Goal: Go to known website: Go to known website

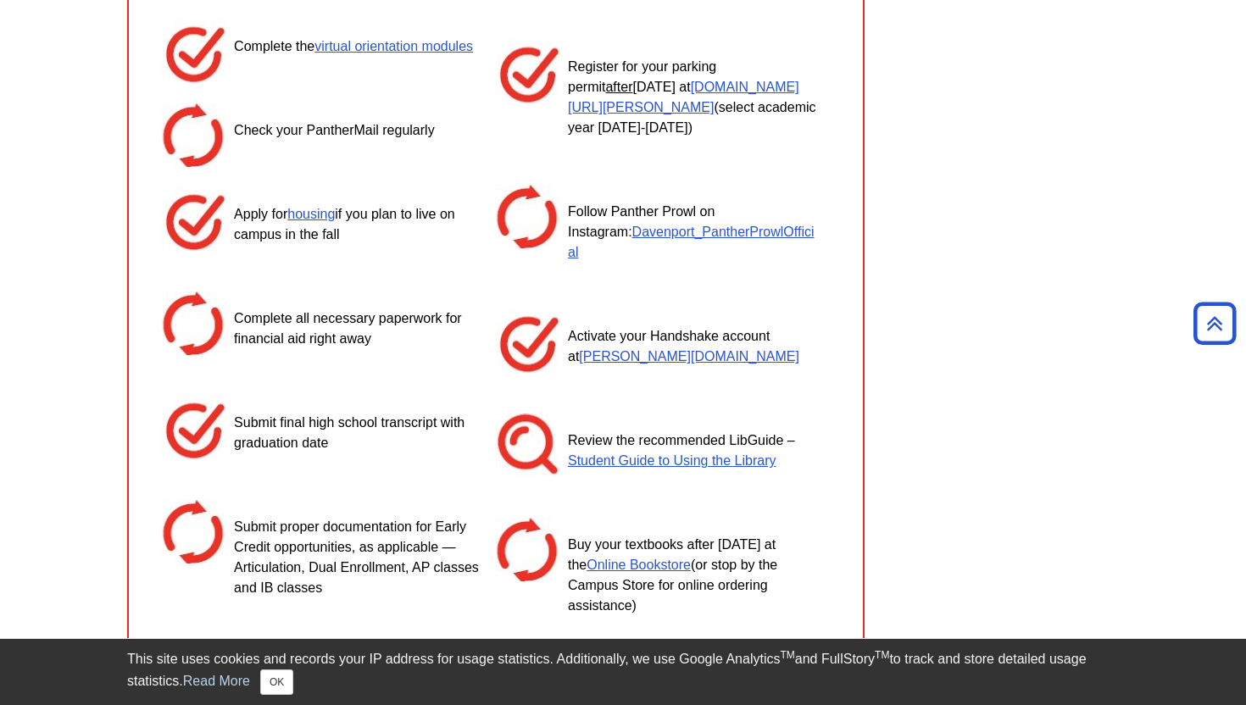
scroll to position [906, 0]
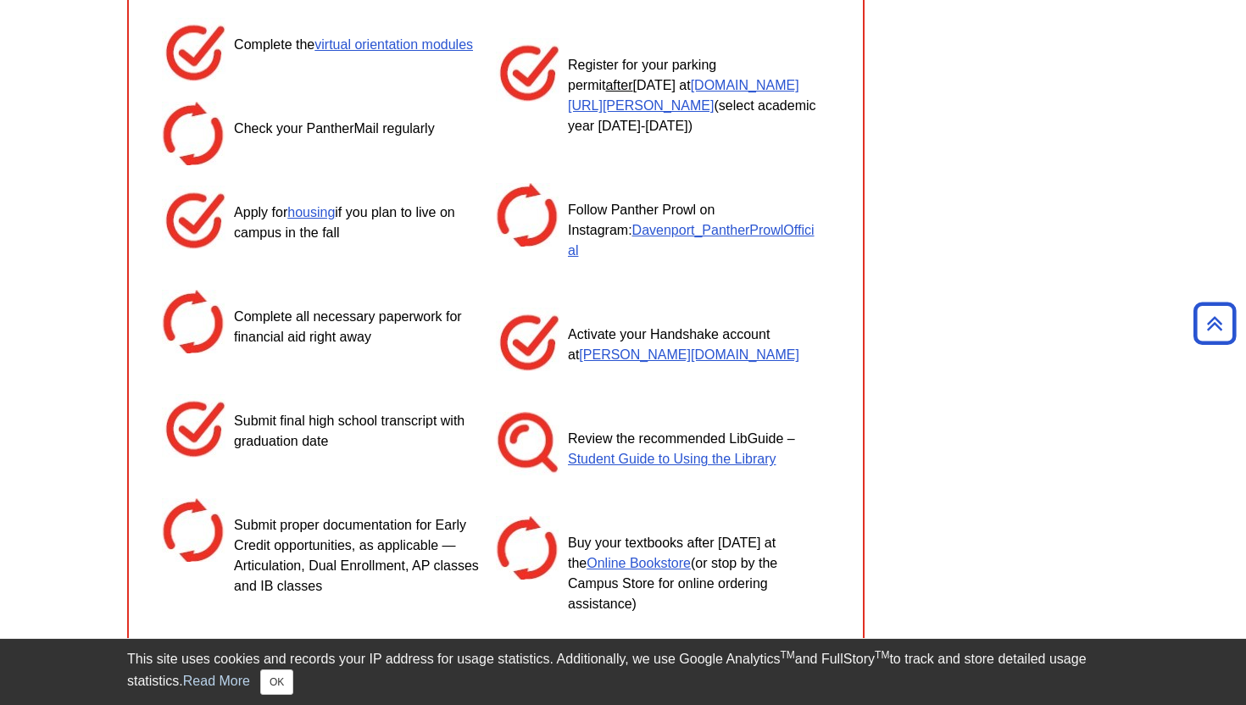
click at [687, 100] on li "Register for your parking permit after Aug 1 at my.davenport.edu/parking (selec…" at bounding box center [663, 110] width 334 height 145
click at [686, 96] on li "Register for your parking permit after Aug 1 at my.davenport.edu/parking (selec…" at bounding box center [663, 110] width 334 height 145
click at [685, 88] on link "[DOMAIN_NAME][URL][PERSON_NAME]" at bounding box center [683, 95] width 231 height 35
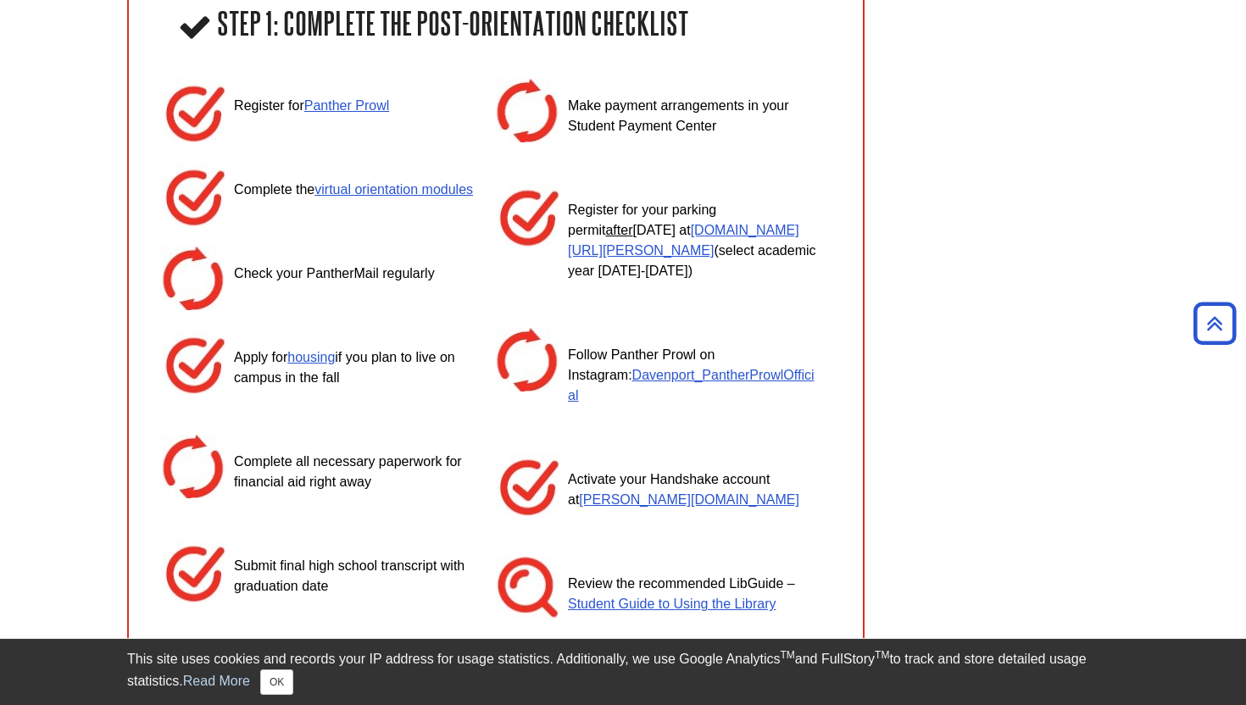
scroll to position [769, 0]
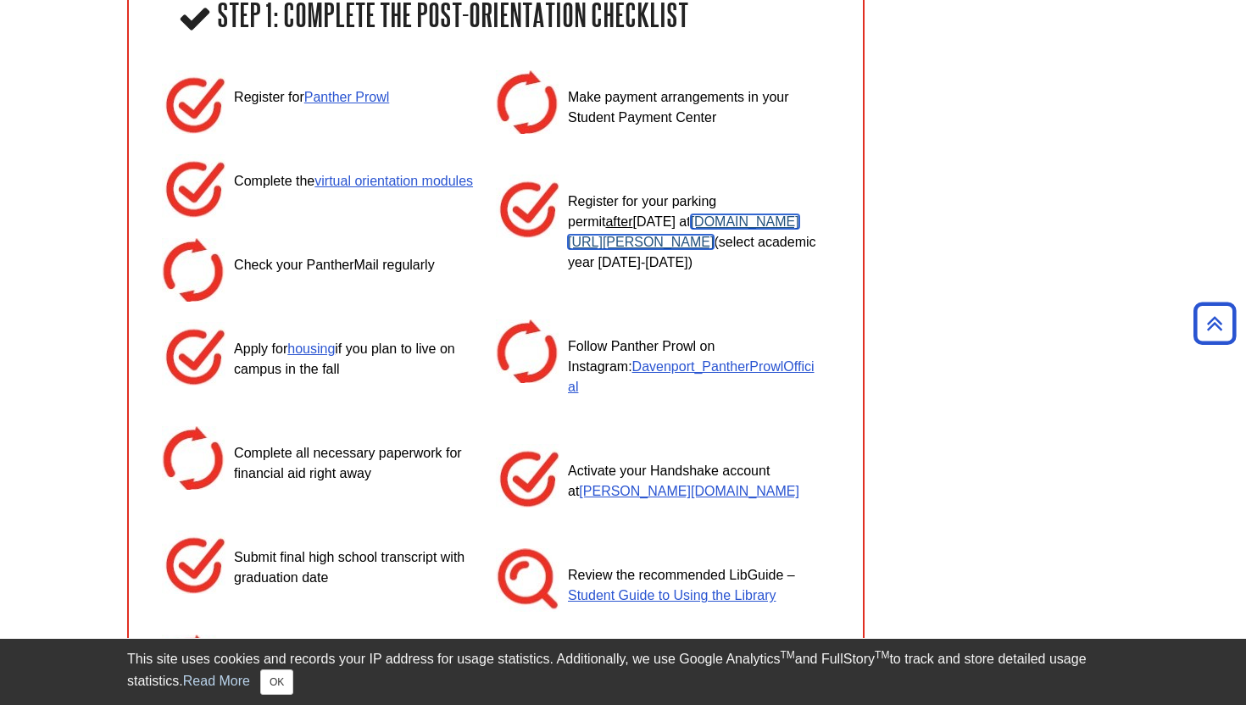
click at [661, 224] on link "[DOMAIN_NAME][URL][PERSON_NAME]" at bounding box center [683, 232] width 231 height 35
